Goal: Transaction & Acquisition: Download file/media

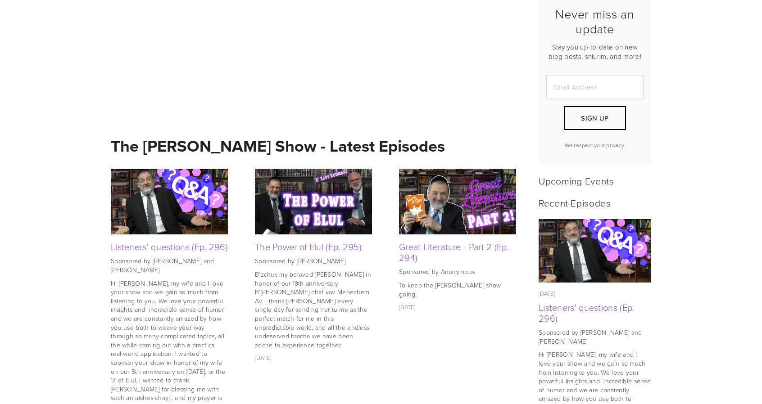
scroll to position [310, 0]
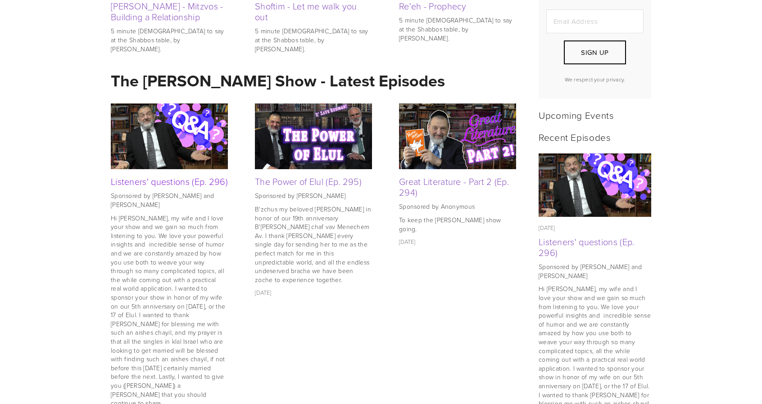
click at [123, 187] on link "Listeners' questions (Ep. 296)" at bounding box center [169, 181] width 117 height 13
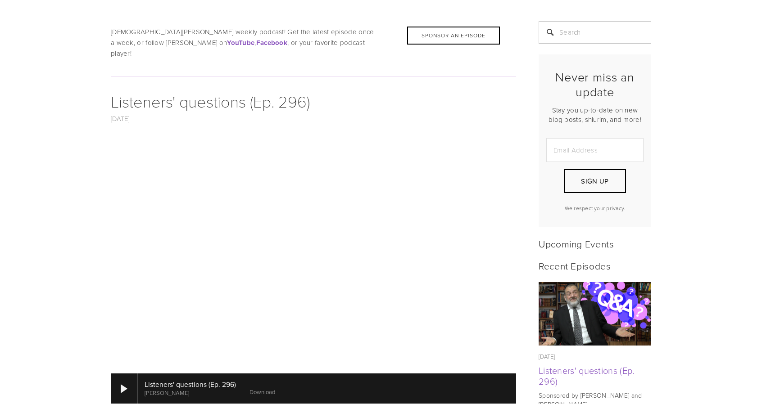
scroll to position [183, 0]
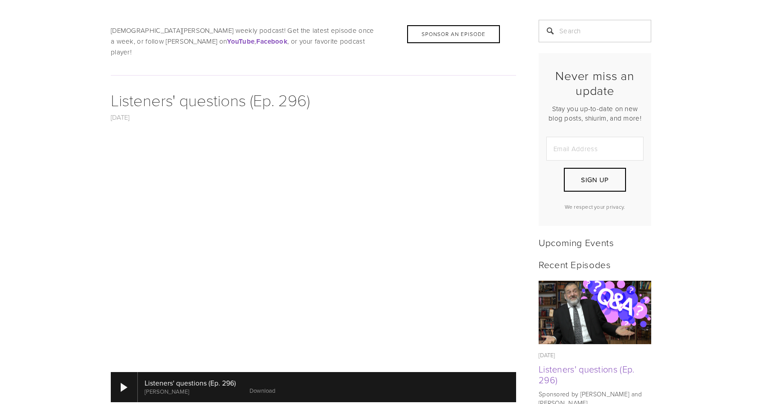
click at [262, 387] on link "Download" at bounding box center [262, 391] width 26 height 8
